Goal: Communication & Community: Answer question/provide support

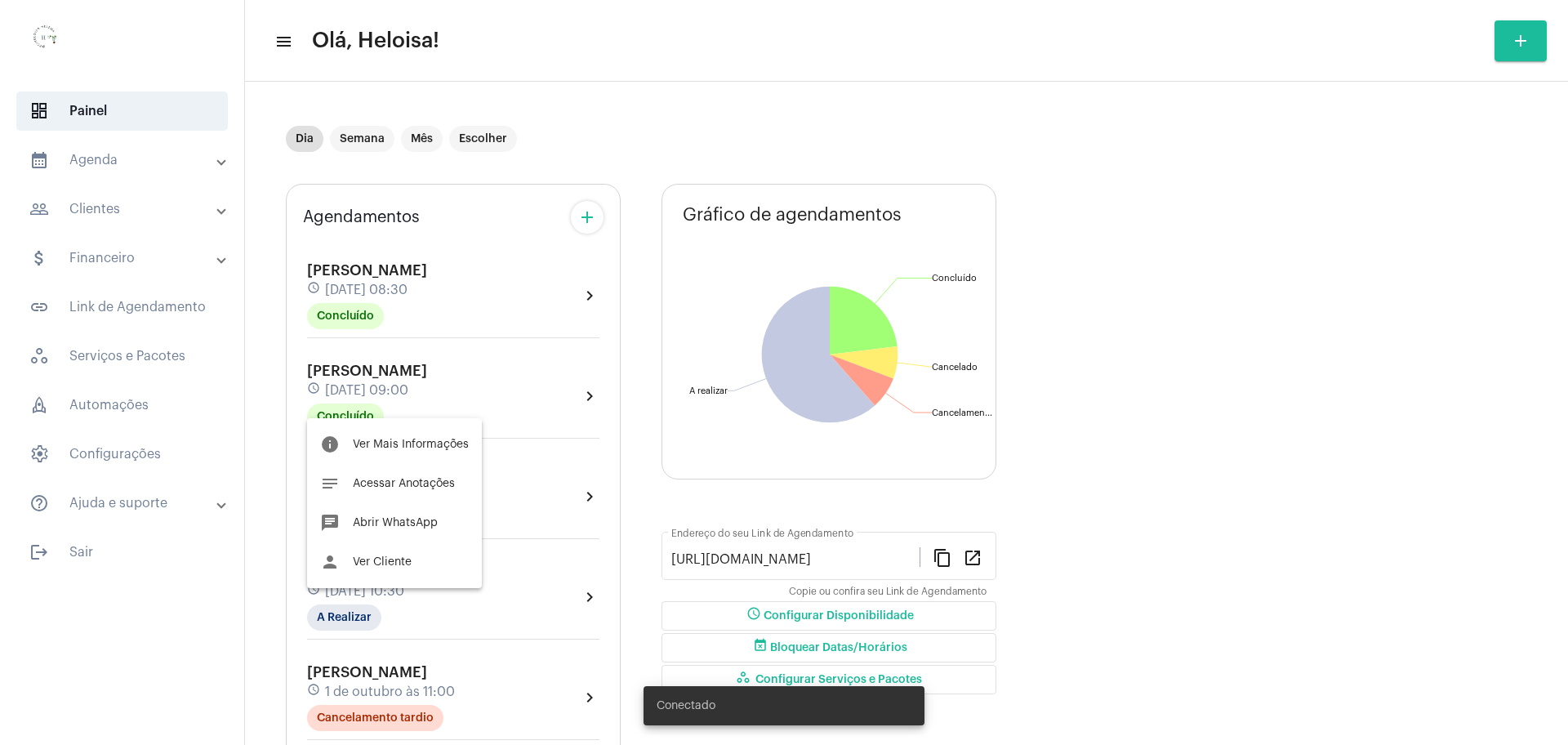
scroll to position [714, 0]
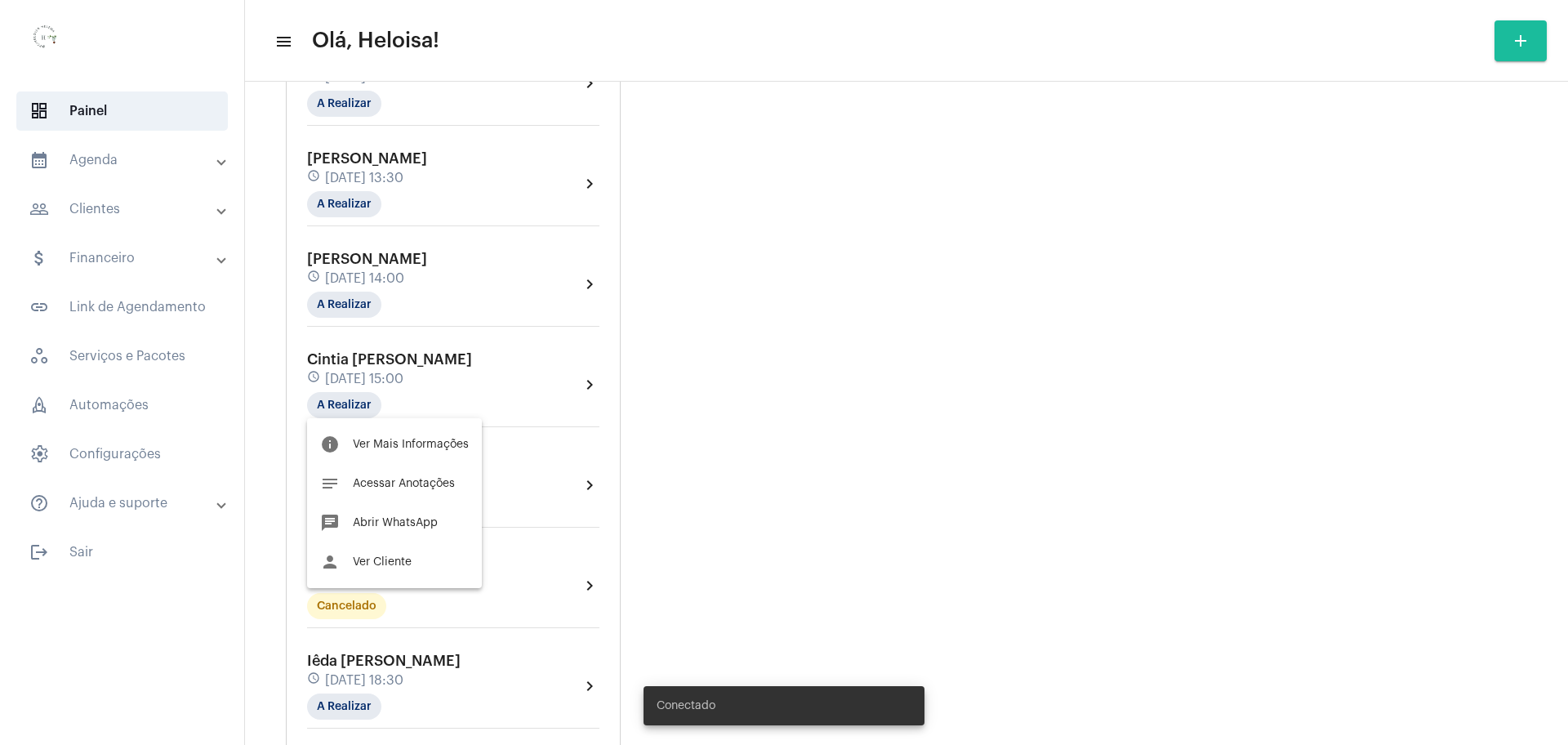
click at [89, 170] on div at bounding box center [784, 372] width 1568 height 745
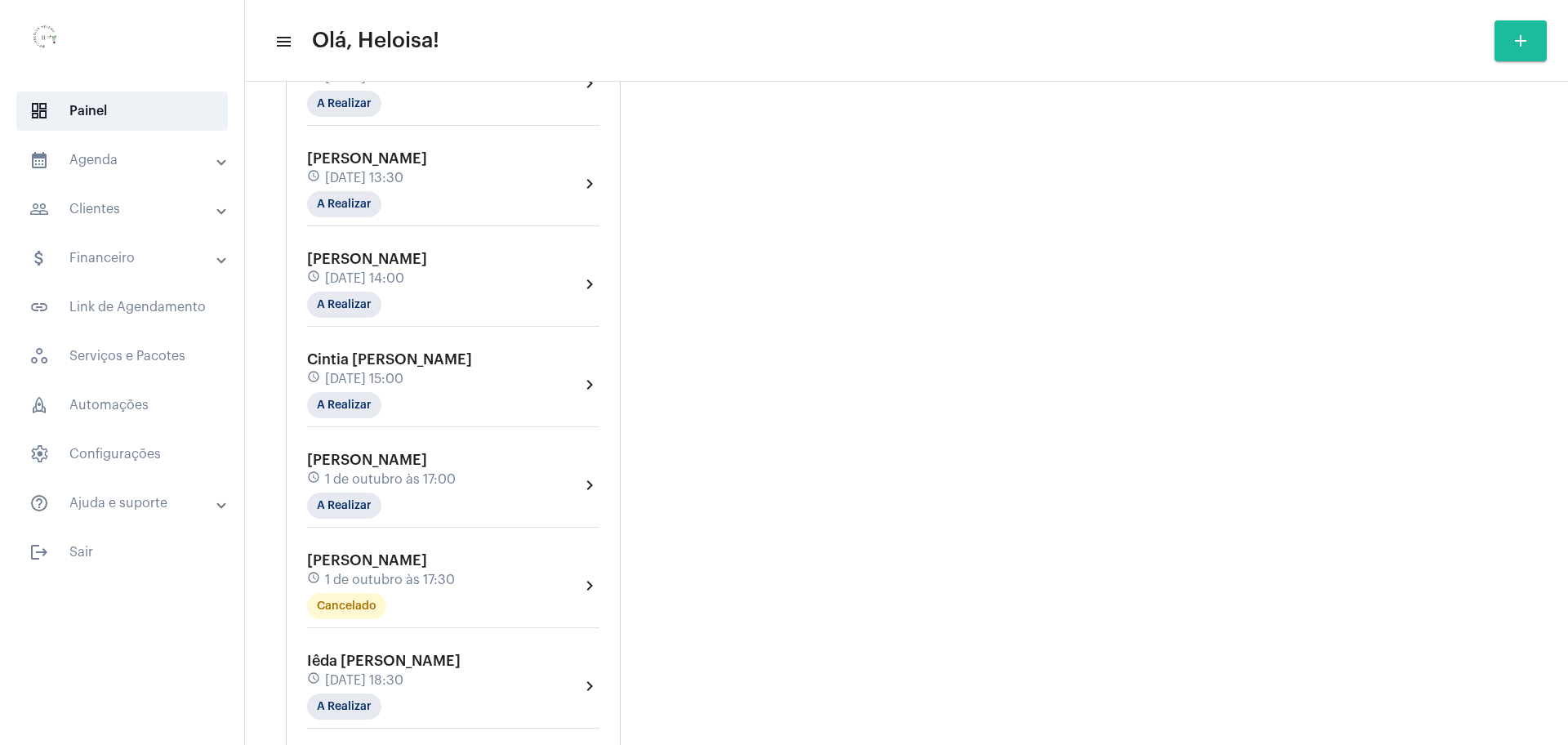
click at [89, 170] on mat-expansion-panel-header "calendar_month_outlined Agenda" at bounding box center [127, 160] width 234 height 39
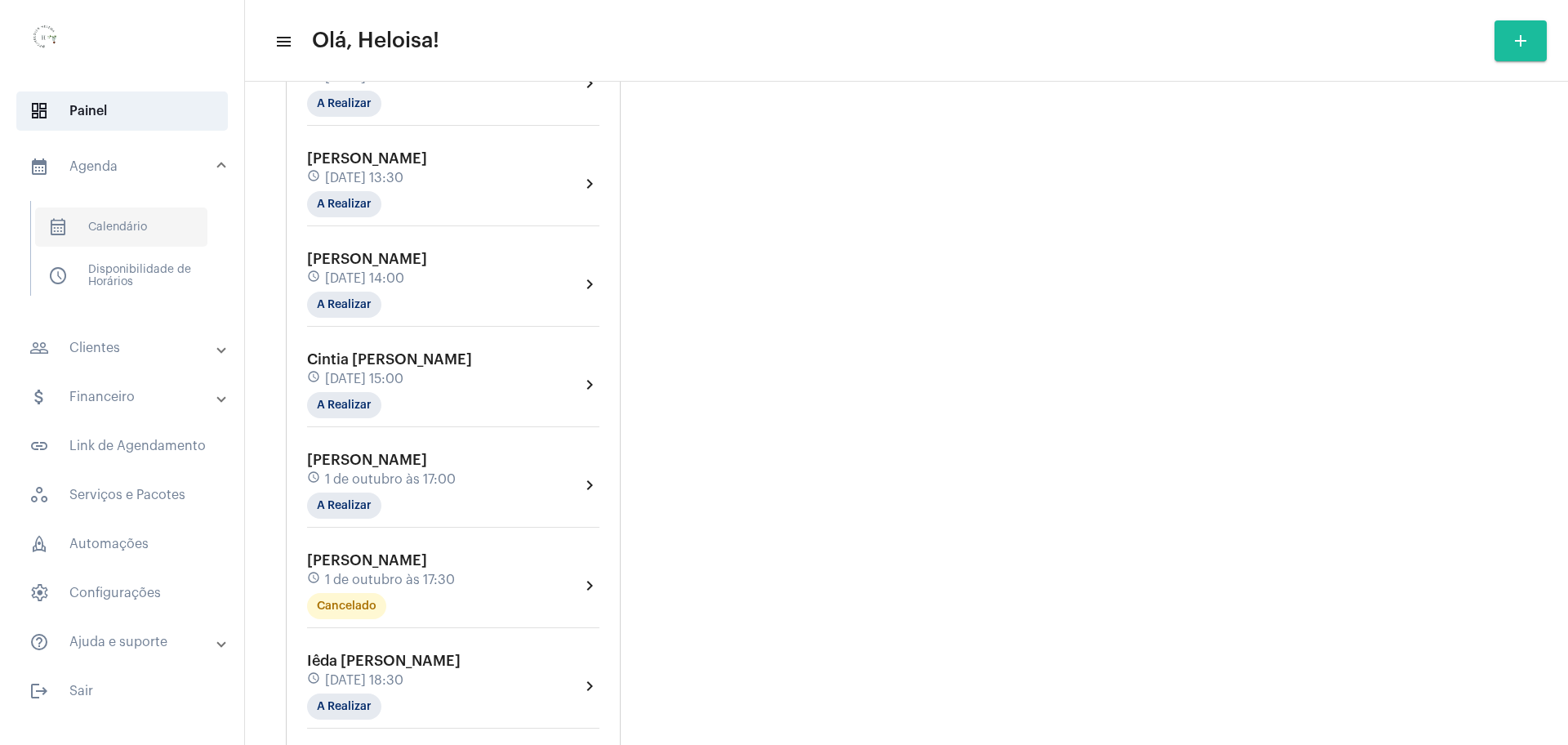
click at [121, 225] on span "calendar_month_outlined Calendário" at bounding box center [121, 227] width 173 height 39
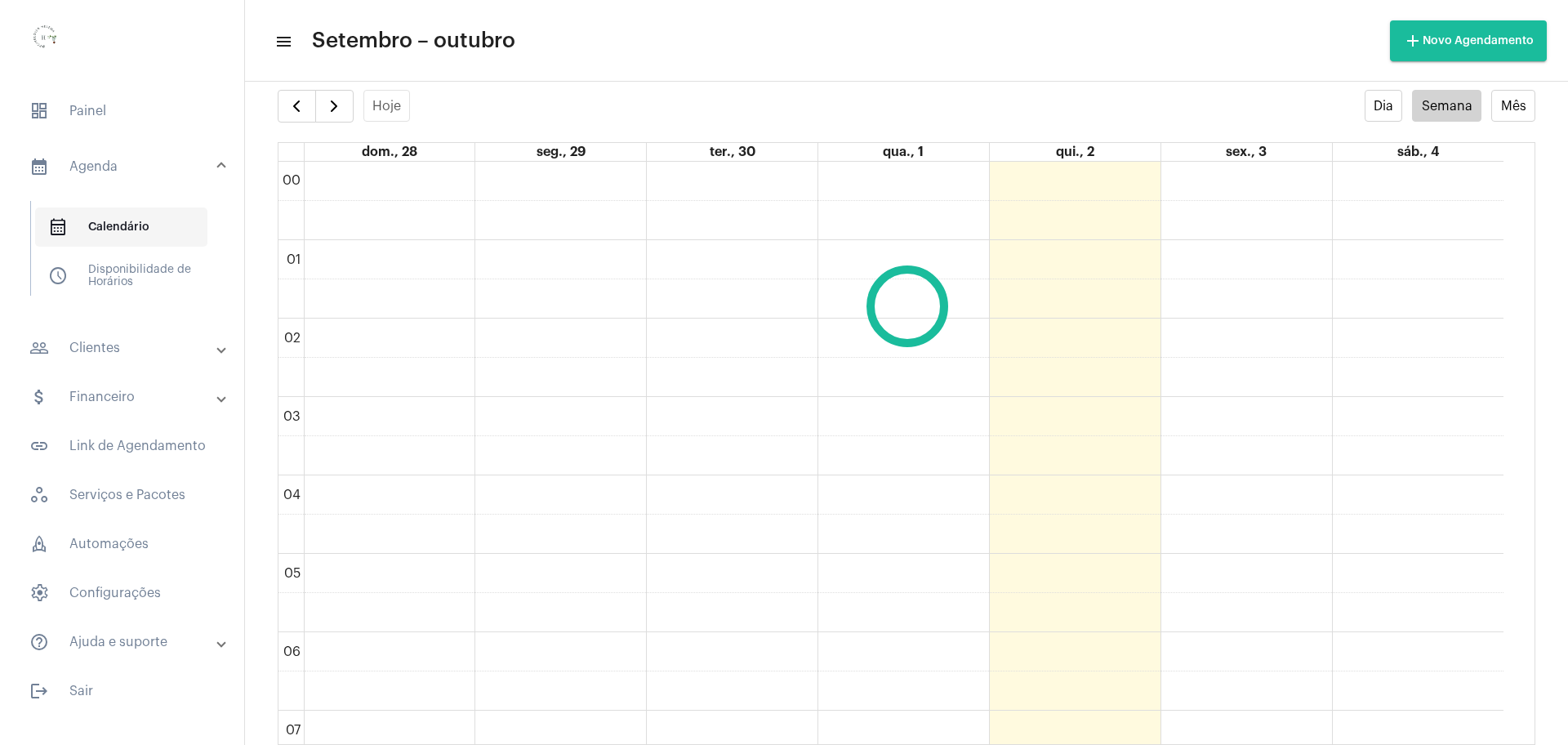
scroll to position [471, 0]
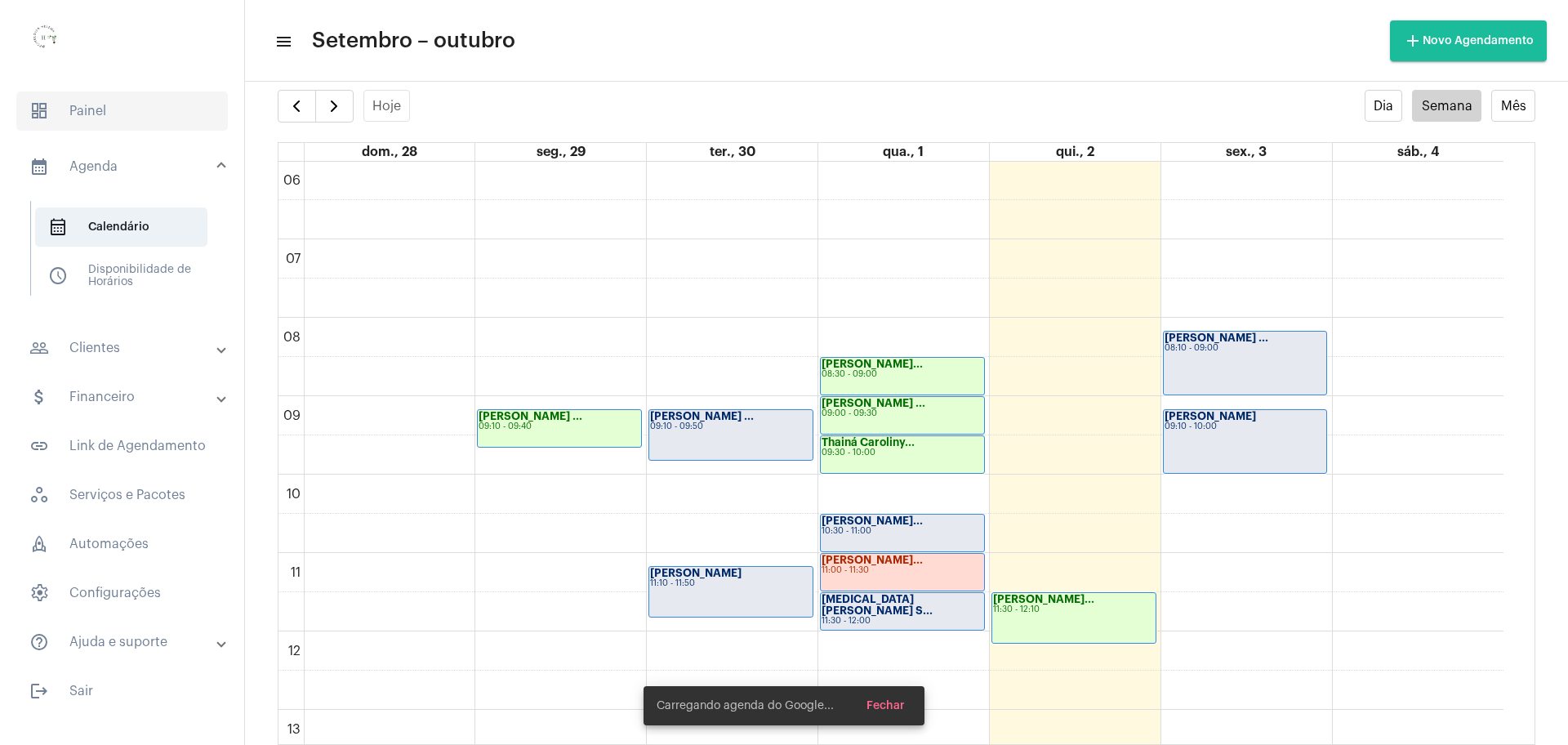
click at [95, 115] on span "dashboard Painel" at bounding box center [122, 111] width 212 height 39
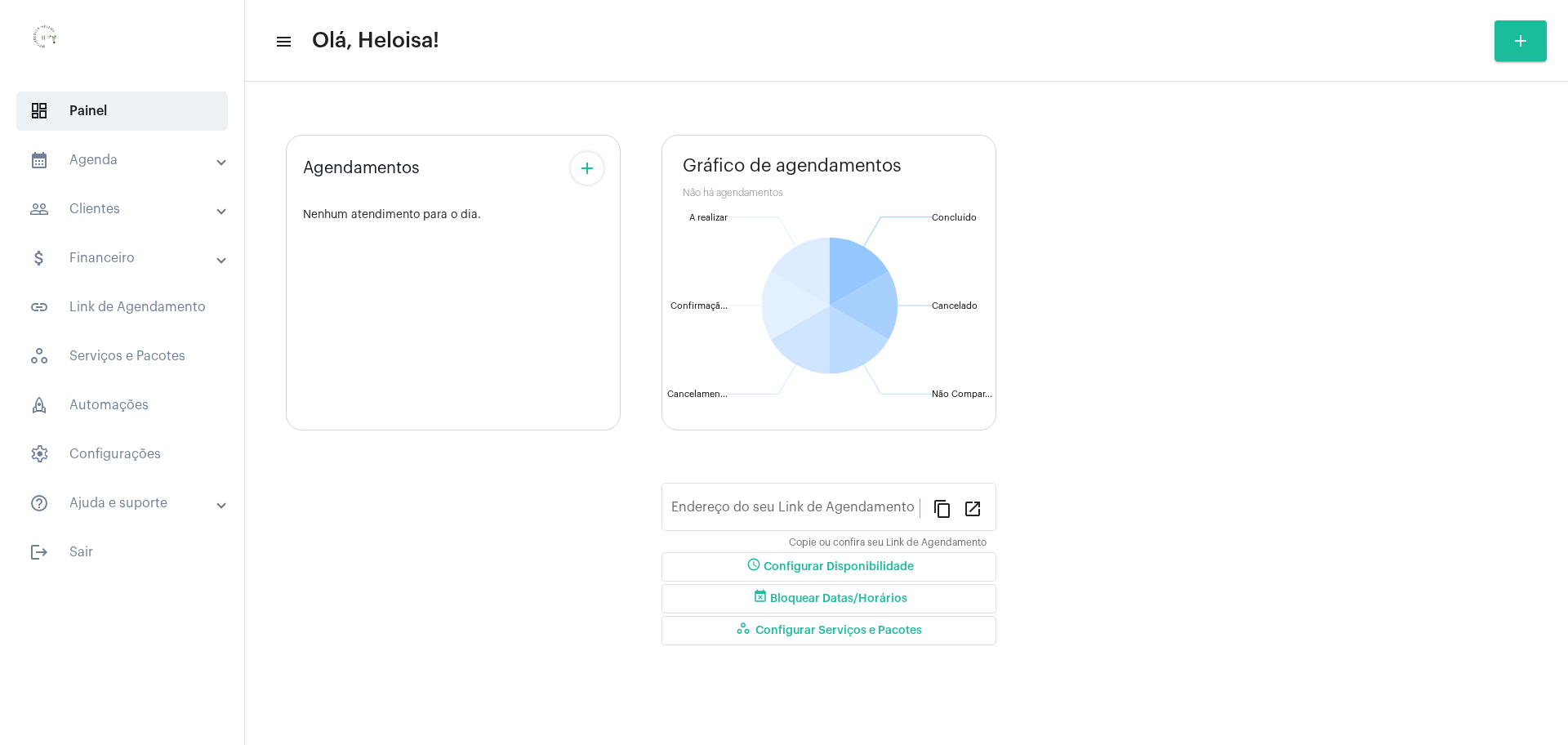
type input "[URL][DOMAIN_NAME]"
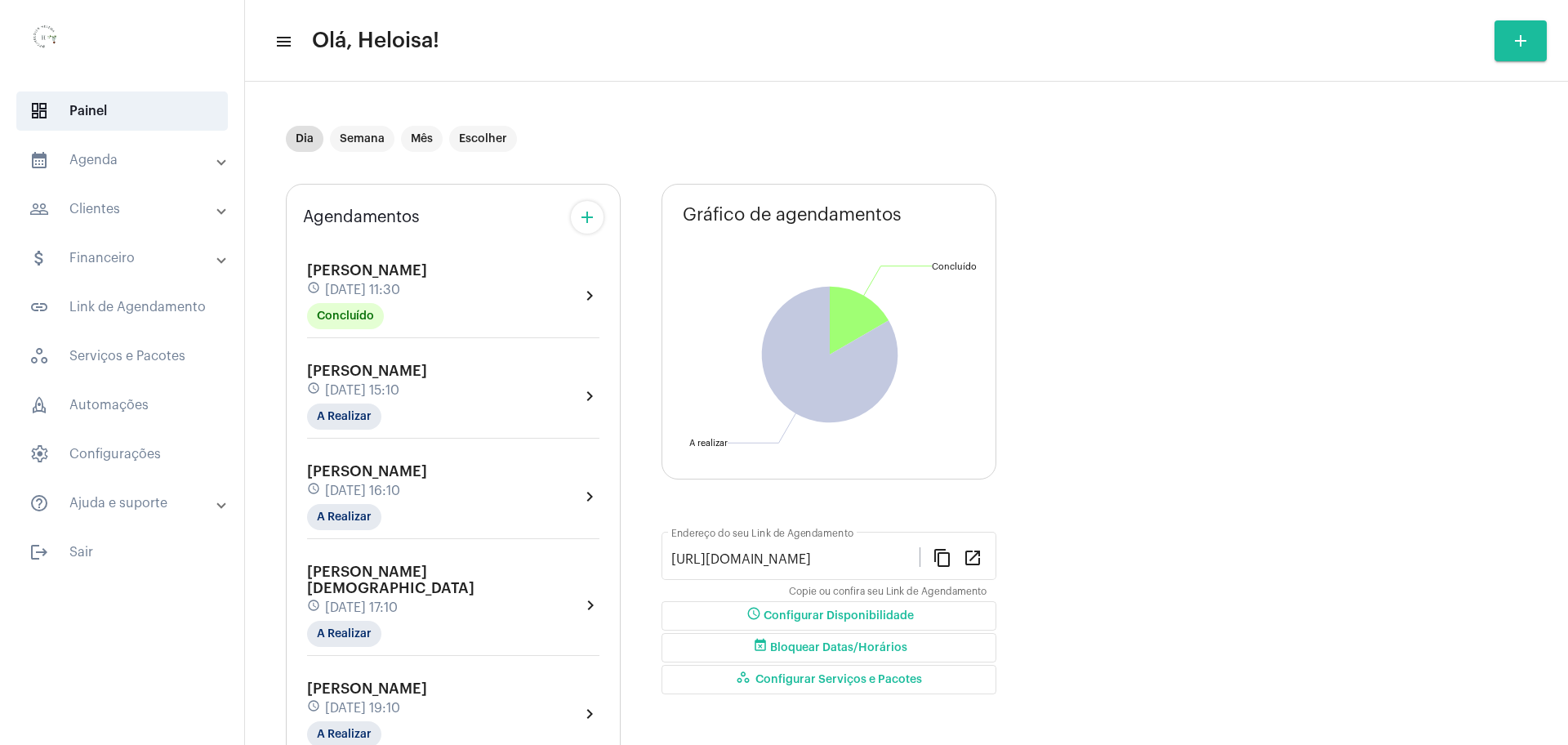
click at [356, 390] on span "[DATE] 15:10" at bounding box center [363, 391] width 75 height 15
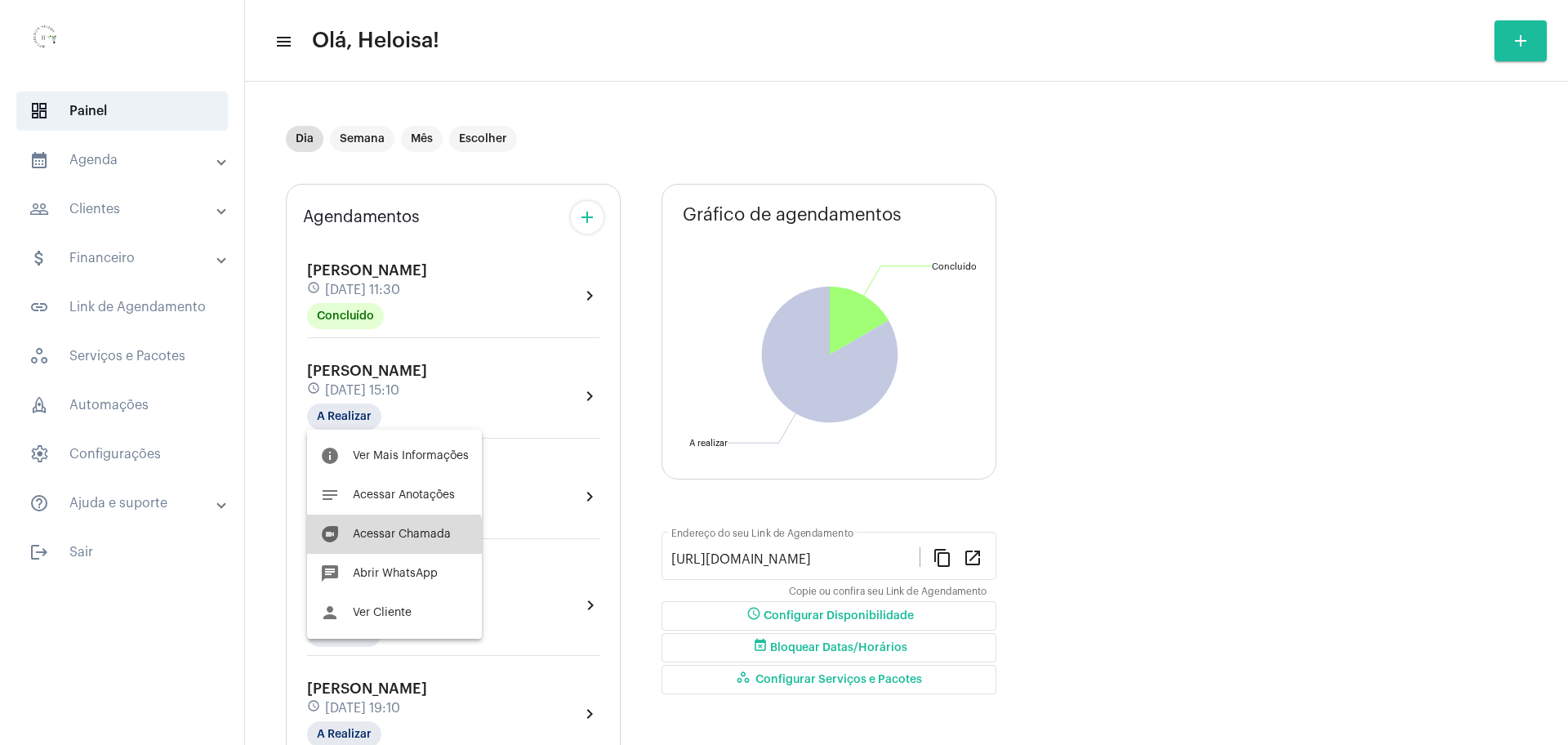
click at [373, 543] on button "duo [PERSON_NAME]" at bounding box center [394, 534] width 174 height 39
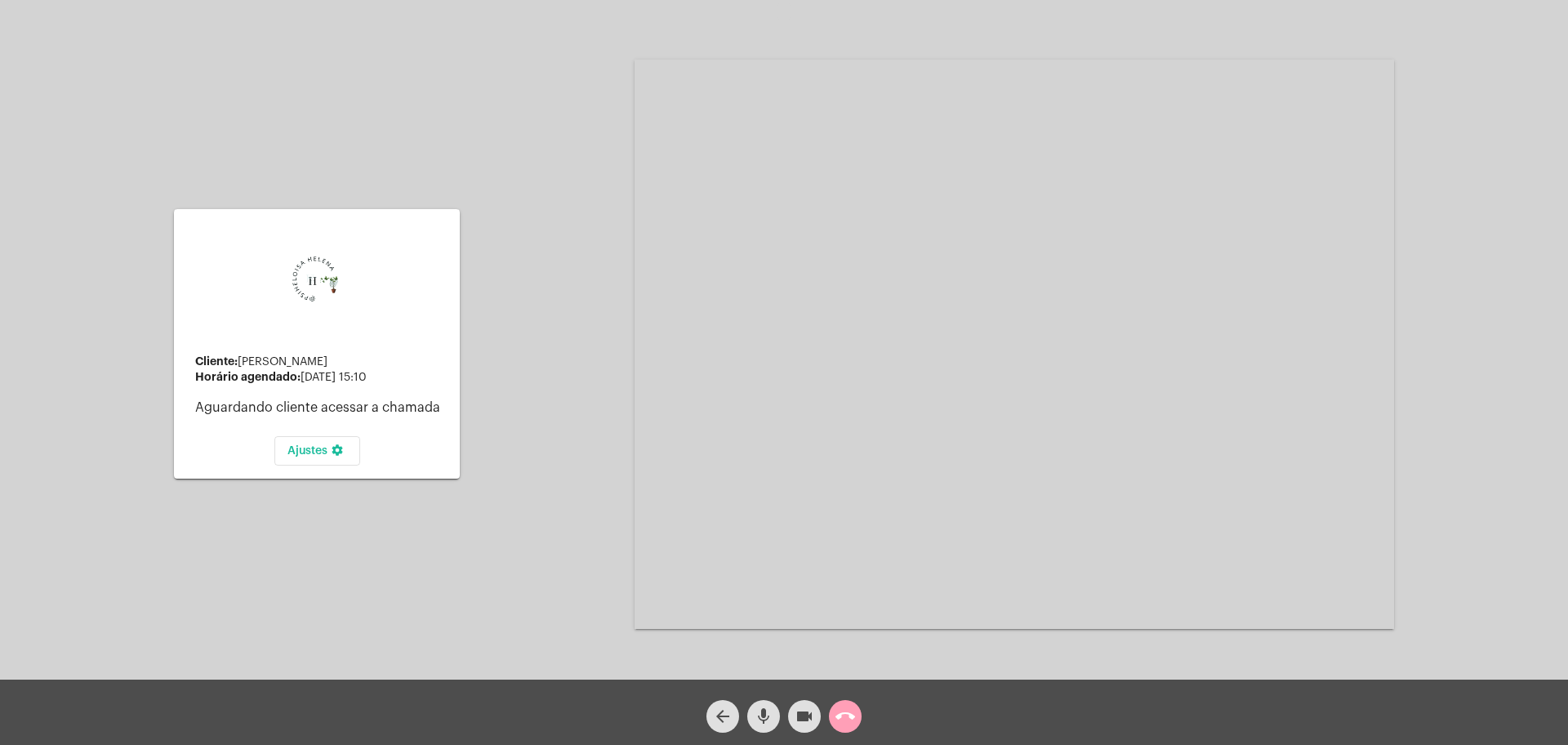
click at [844, 715] on mat-icon "call_end" at bounding box center [845, 715] width 20 height 20
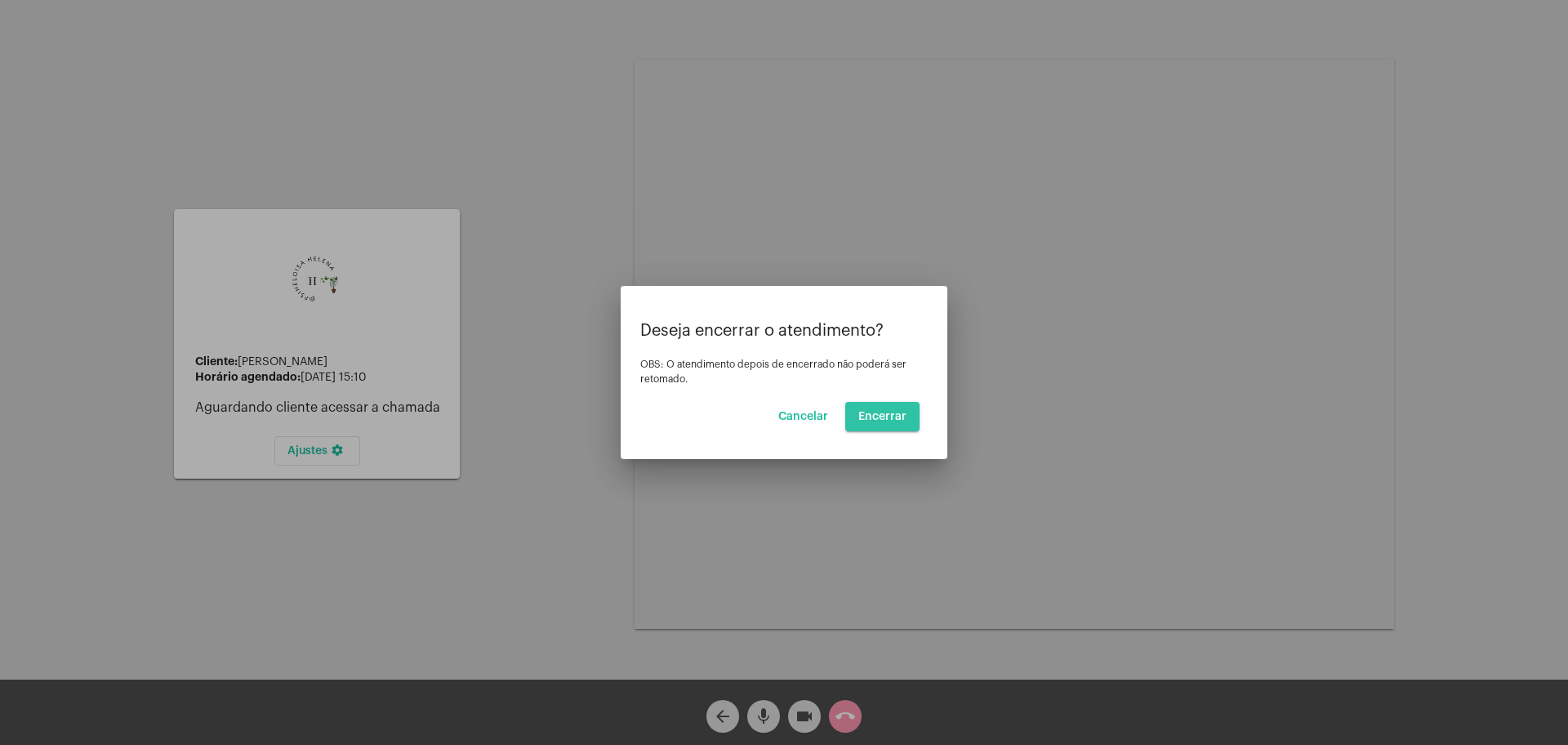
click at [872, 411] on span "Encerrar" at bounding box center [882, 416] width 49 height 11
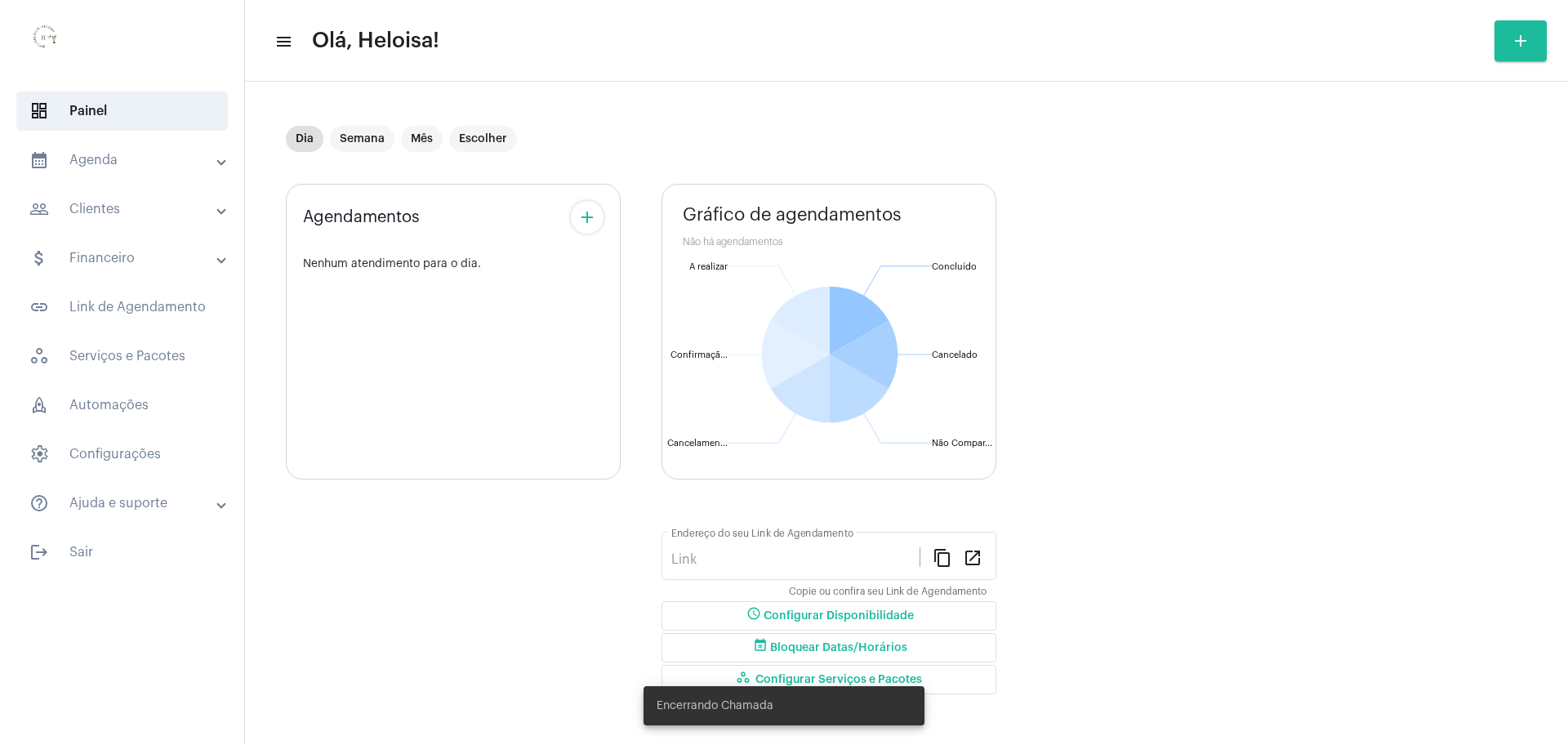
type input "[URL][DOMAIN_NAME]"
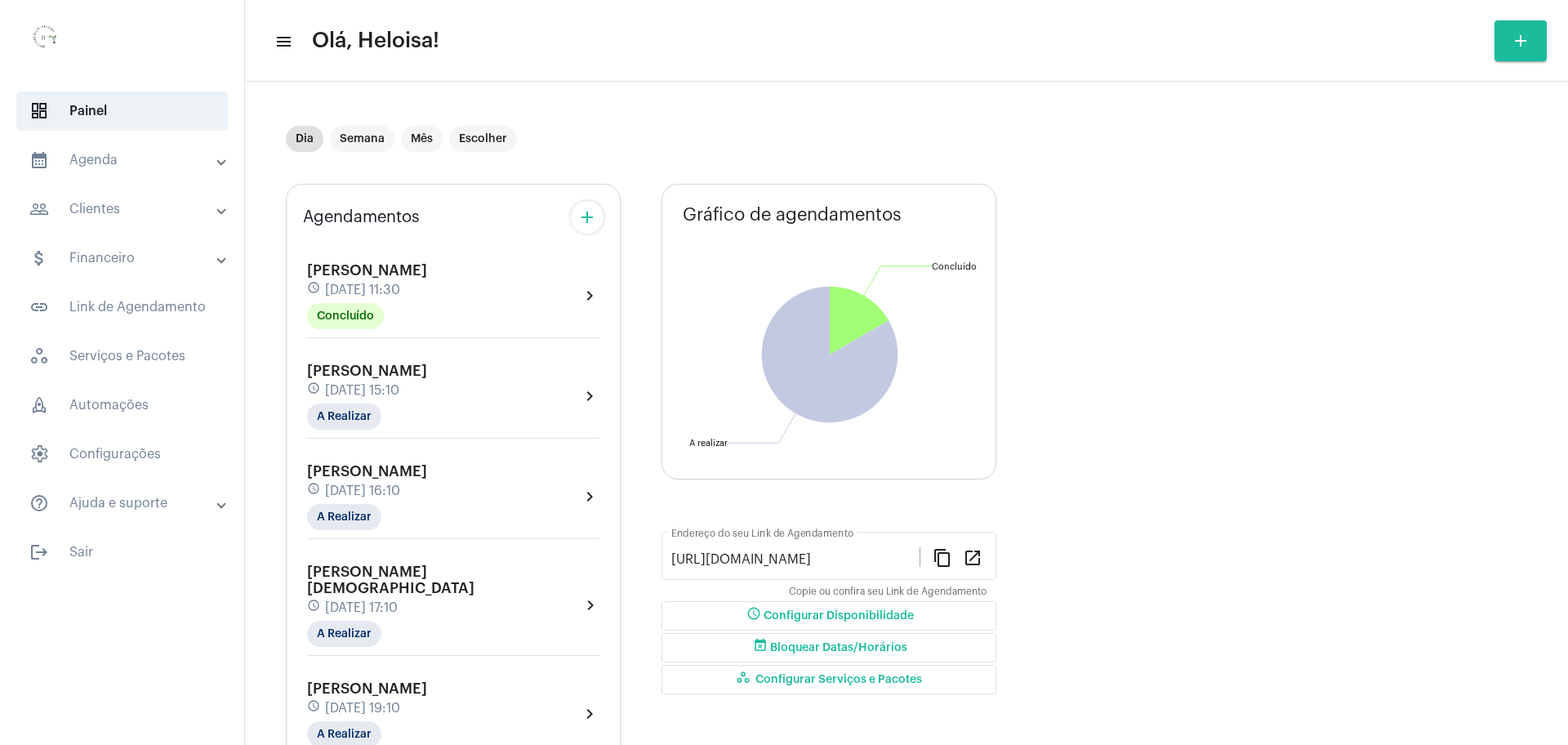
scroll to position [157, 0]
